Goal: Transaction & Acquisition: Obtain resource

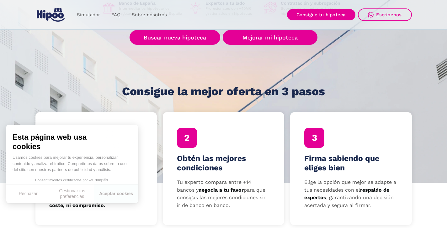
scroll to position [131, 0]
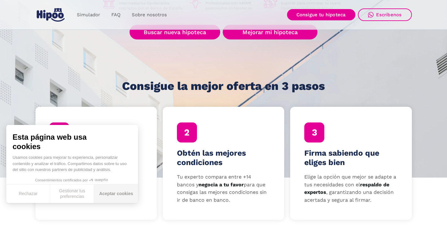
click at [109, 196] on button "Aceptar cookies" at bounding box center [116, 194] width 44 height 19
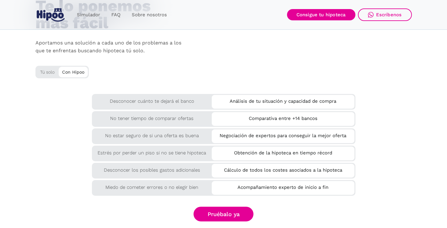
scroll to position [1047, 0]
click at [50, 74] on div "Tú solo" at bounding box center [61, 70] width 53 height 10
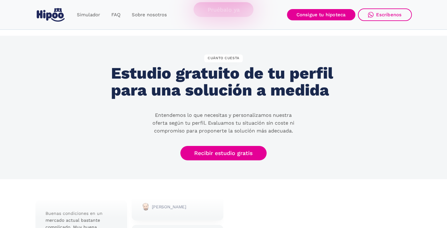
scroll to position [1250, 0]
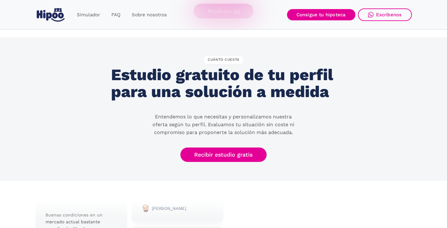
click at [151, 72] on h2 "Estudio gratuito de tu perfil para una solución a medida" at bounding box center [223, 83] width 225 height 34
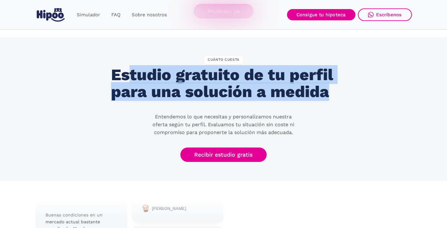
drag, startPoint x: 128, startPoint y: 71, endPoint x: 277, endPoint y: 109, distance: 154.6
click at [277, 109] on div "CUÁNTO CUESTA Estudio gratuito de tu perfil para una solución a medida Entendem…" at bounding box center [223, 109] width 225 height 106
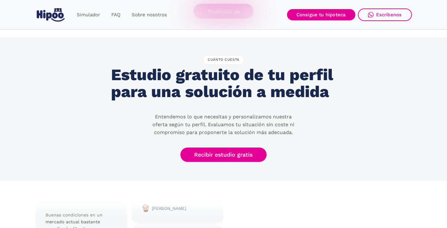
click at [218, 120] on p "Entendemos lo que necesitas y personalizamos nuestra oferta según tu perfil. Ev…" at bounding box center [223, 124] width 151 height 23
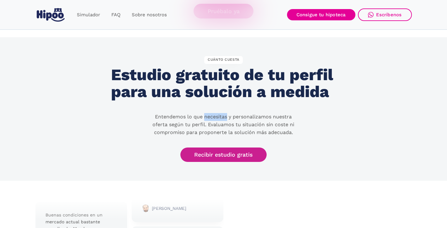
click at [215, 154] on link "Recibir estudio gratis" at bounding box center [223, 155] width 87 height 15
